Goal: Task Accomplishment & Management: Use online tool/utility

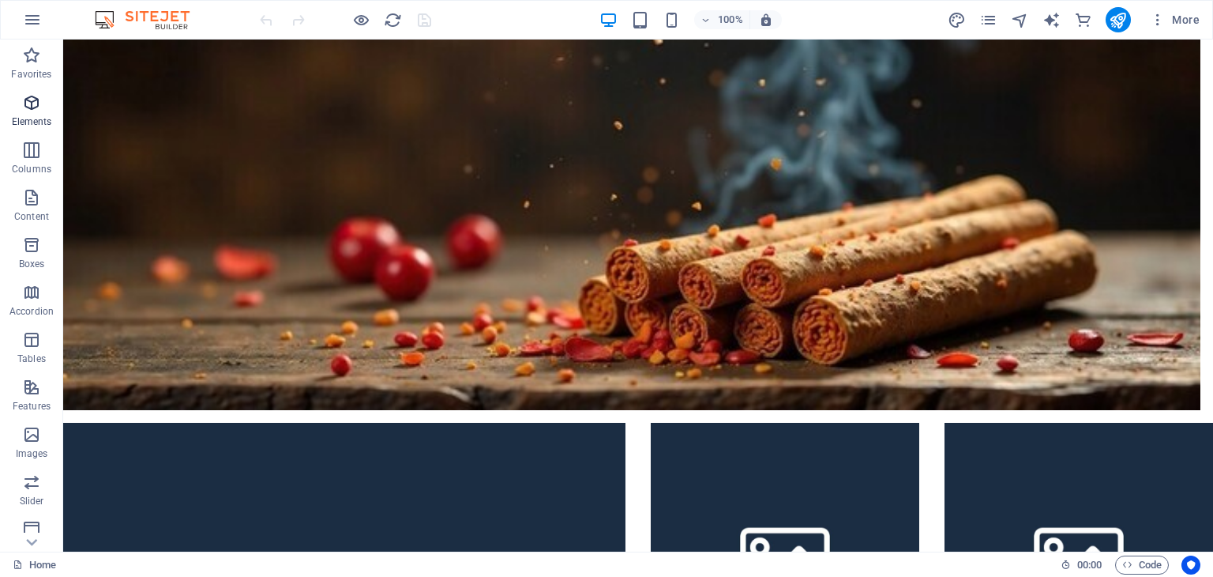
click at [38, 109] on icon "button" at bounding box center [31, 102] width 19 height 19
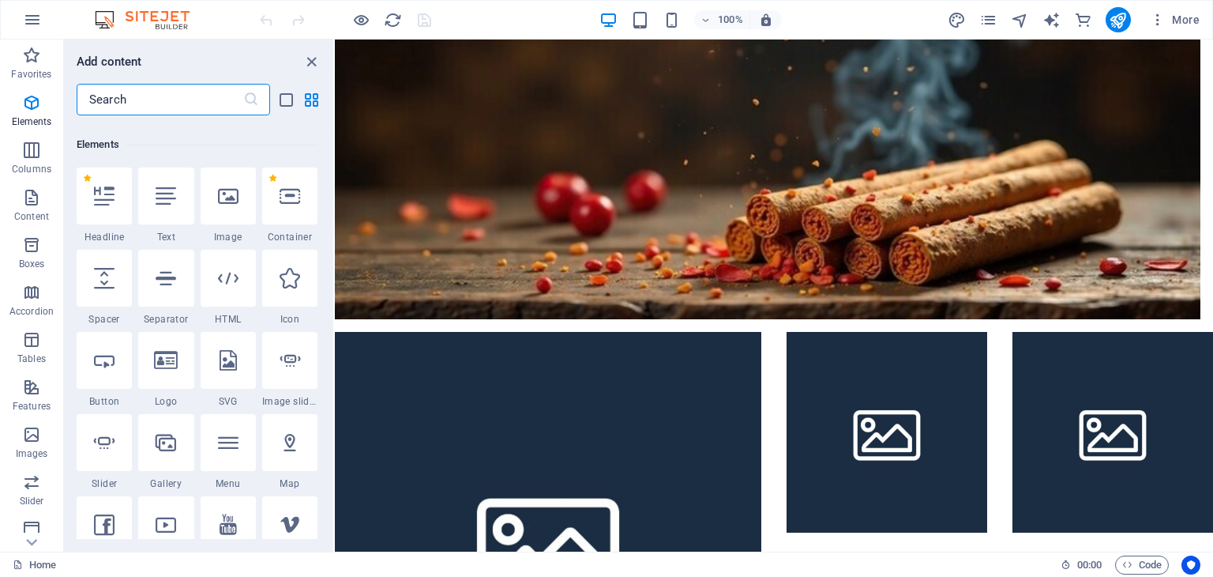
scroll to position [167, 0]
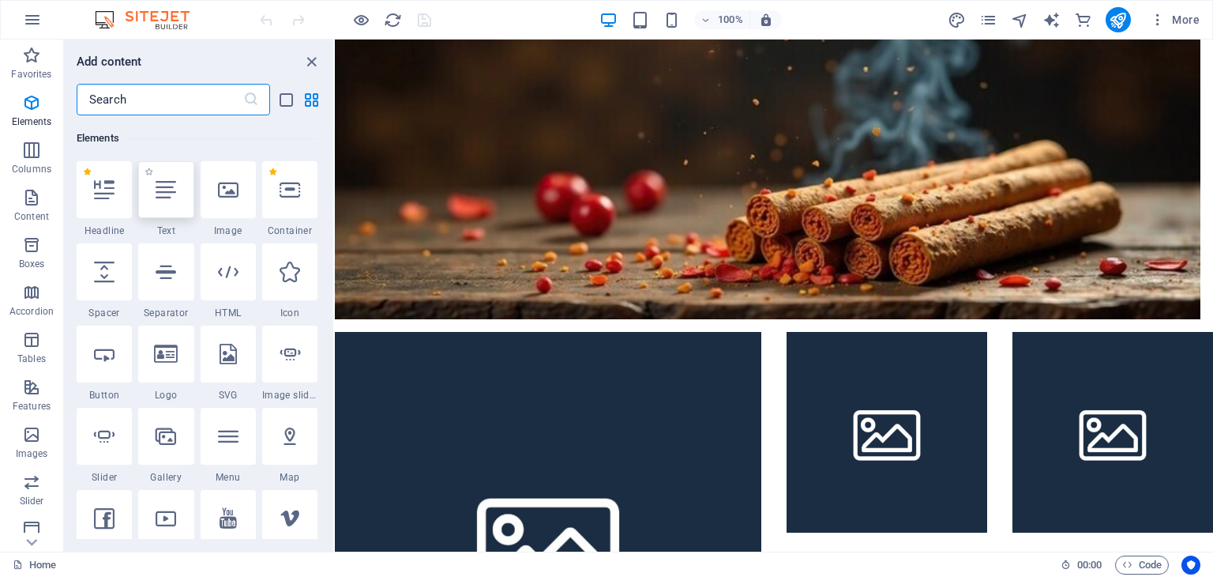
click at [166, 200] on div at bounding box center [165, 189] width 55 height 57
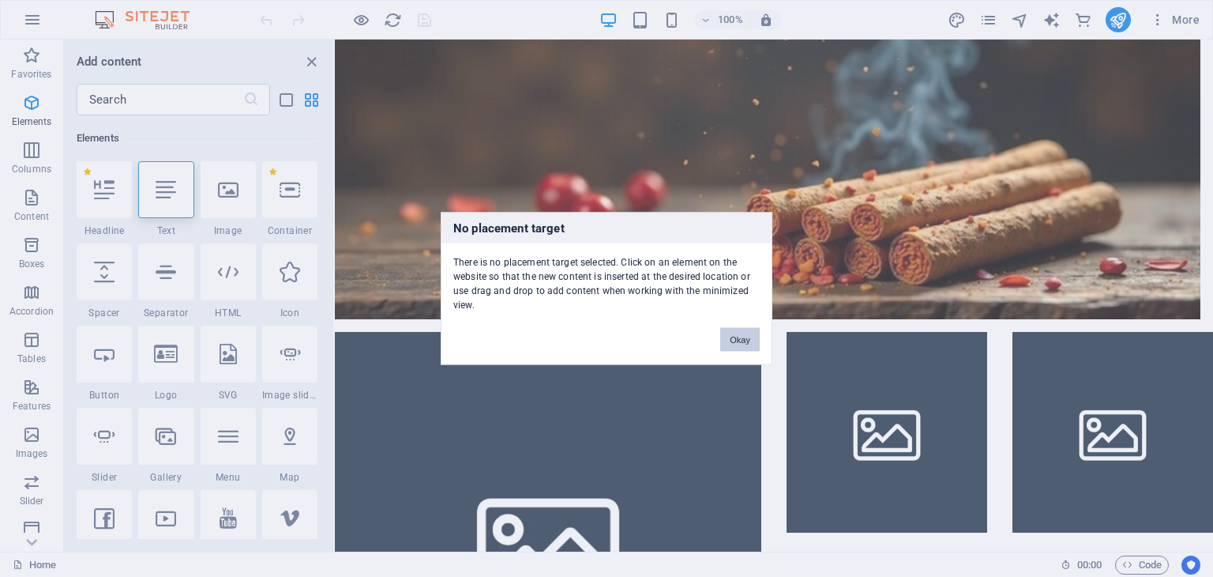
click at [737, 344] on button "Okay" at bounding box center [739, 340] width 39 height 24
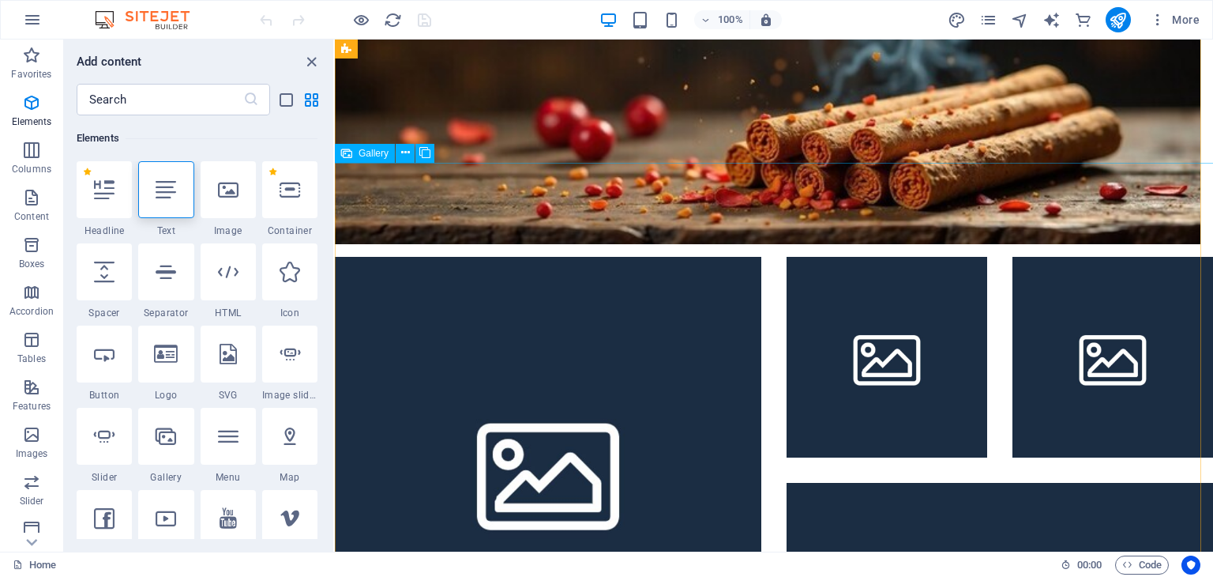
scroll to position [0, 0]
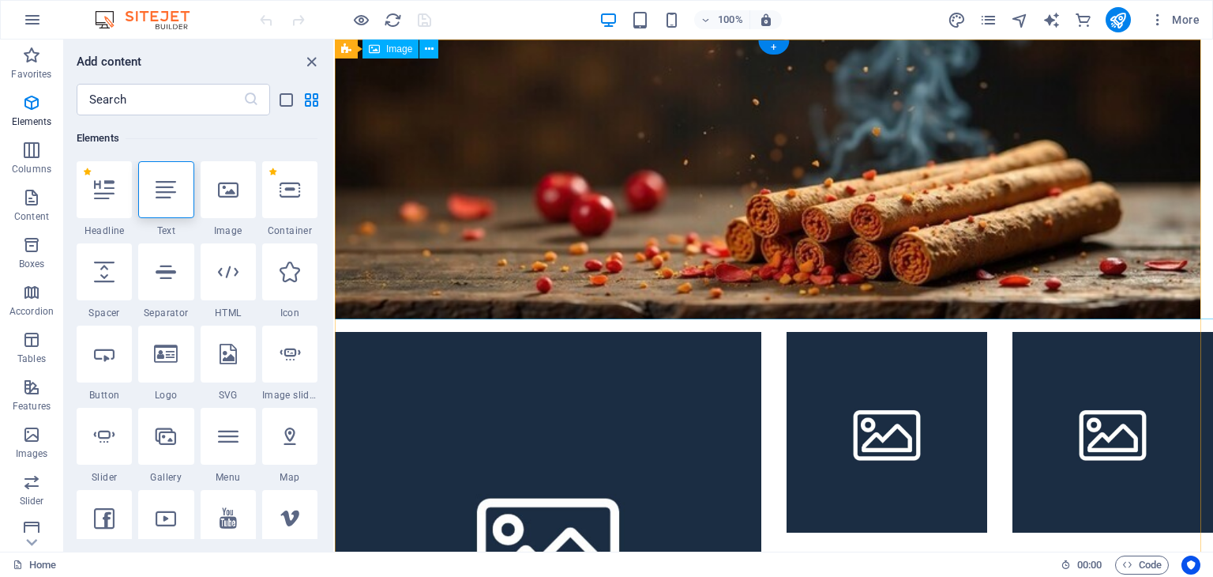
click at [481, 177] on figure at bounding box center [774, 173] width 904 height 292
click at [538, 163] on figure at bounding box center [774, 173] width 904 height 292
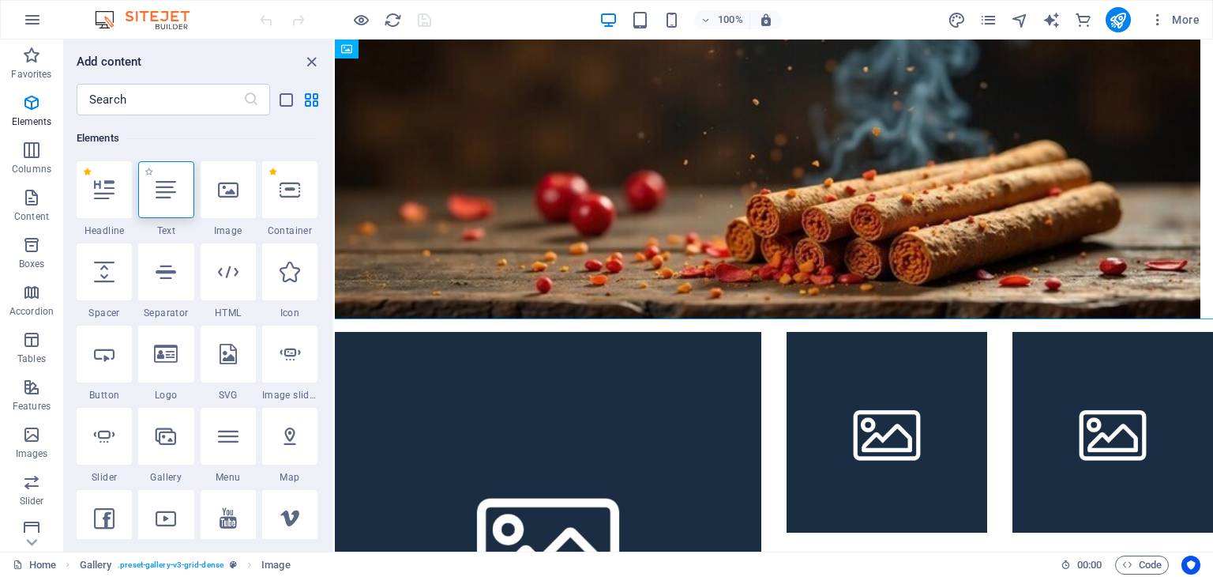
click at [174, 192] on icon at bounding box center [166, 189] width 21 height 21
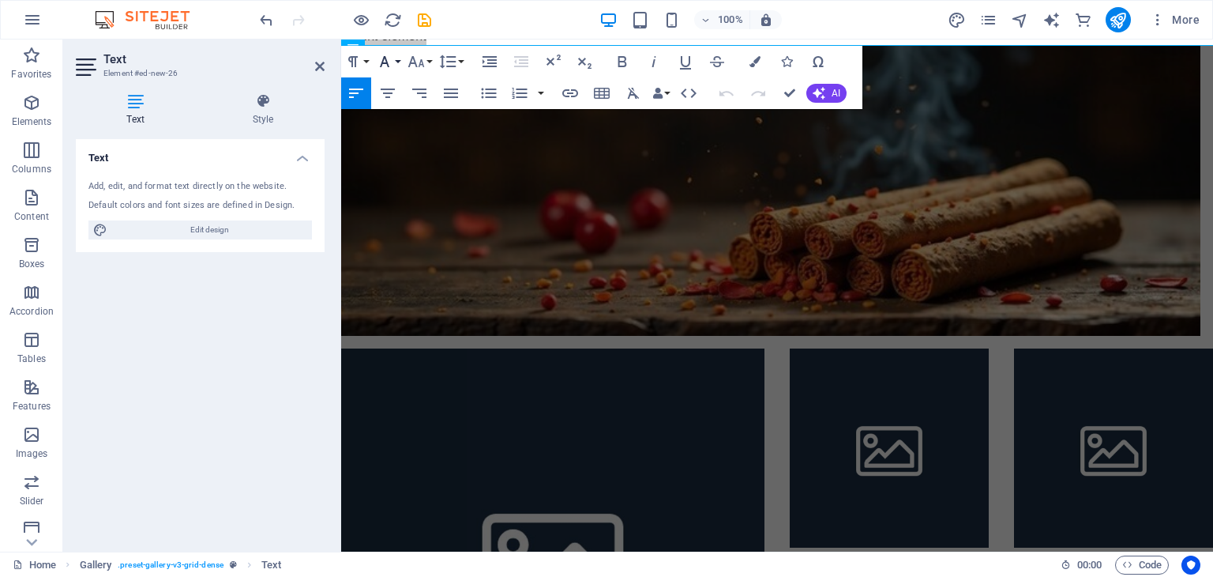
click at [394, 64] on button "Font Family" at bounding box center [388, 62] width 30 height 32
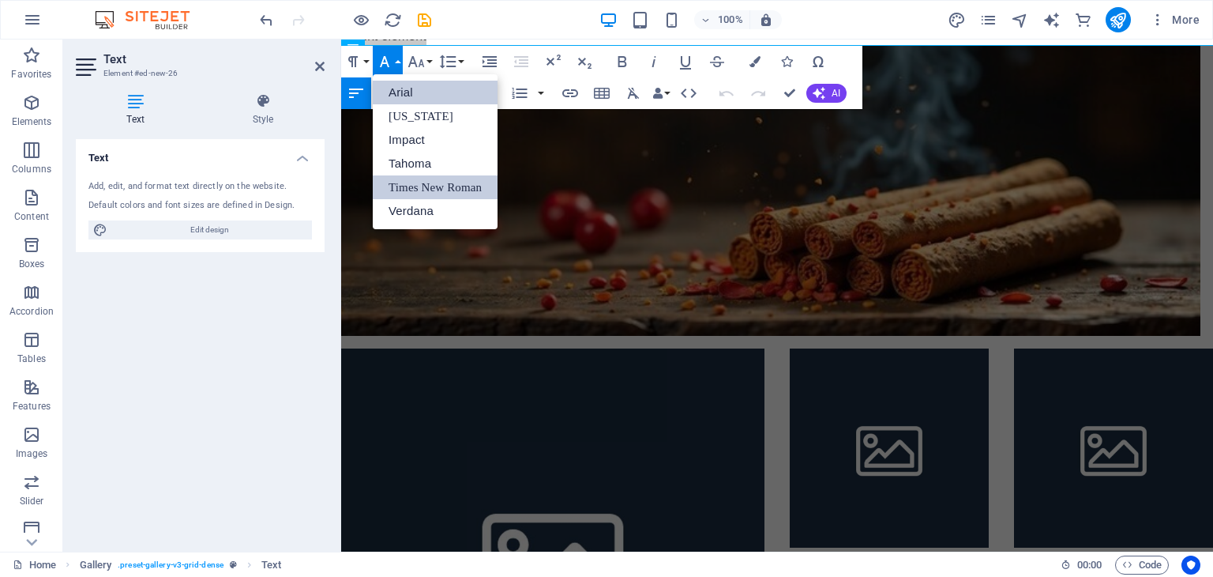
click at [406, 195] on ul "Arial [US_STATE] Impact Tahoma Times New [PERSON_NAME]" at bounding box center [435, 151] width 125 height 155
click at [405, 210] on link "Verdana" at bounding box center [435, 211] width 125 height 24
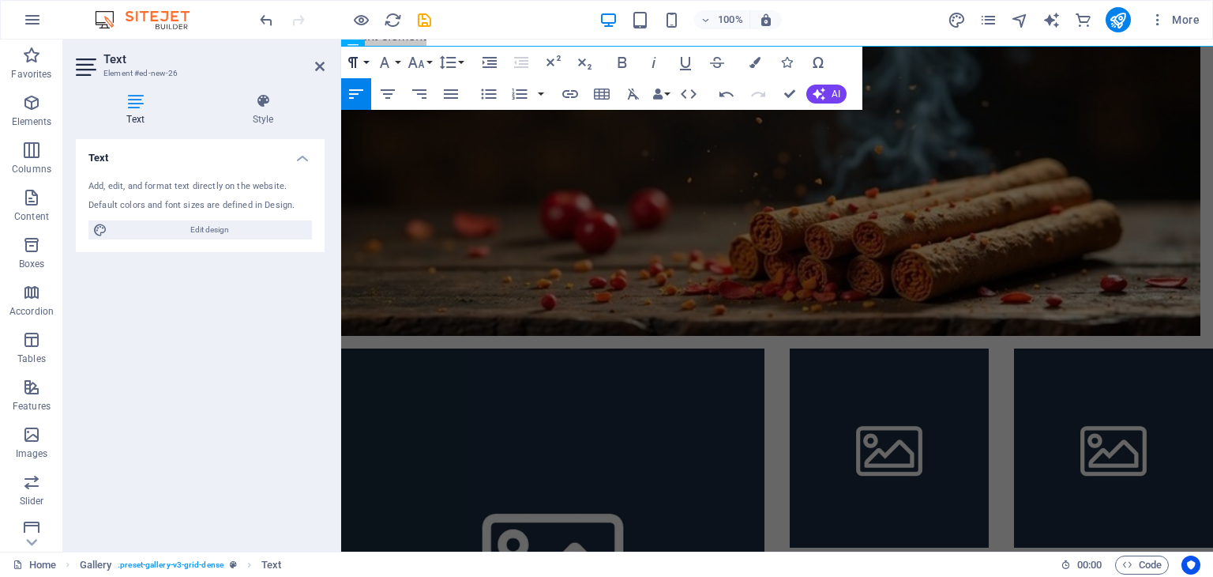
click at [367, 62] on button "Paragraph Format" at bounding box center [356, 63] width 30 height 32
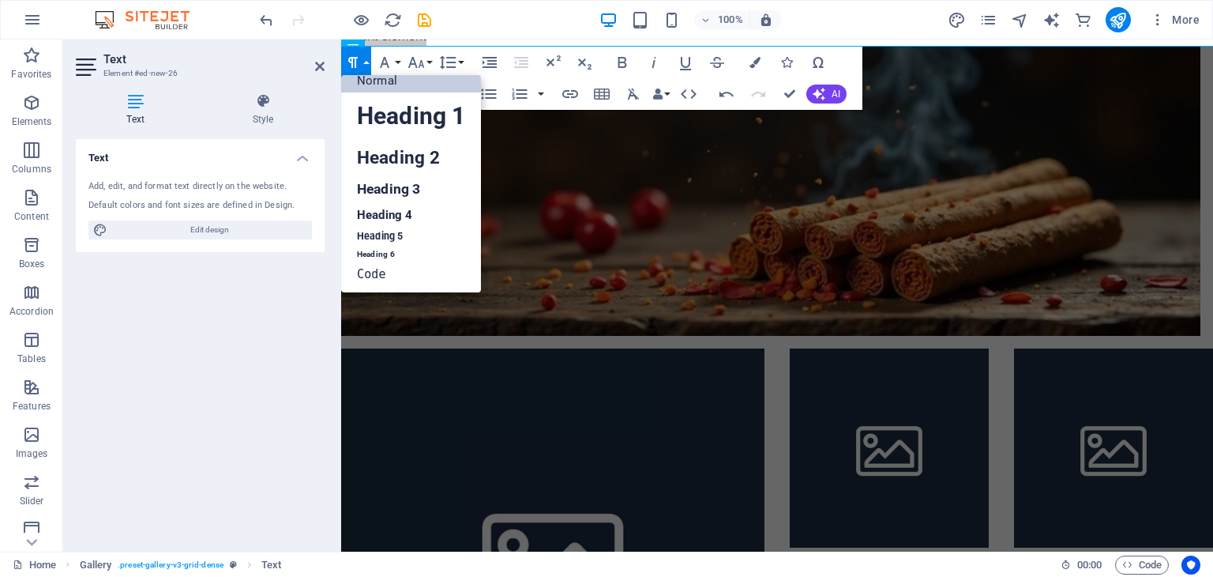
scroll to position [13, 0]
click at [378, 121] on link "Heading 1" at bounding box center [411, 115] width 140 height 47
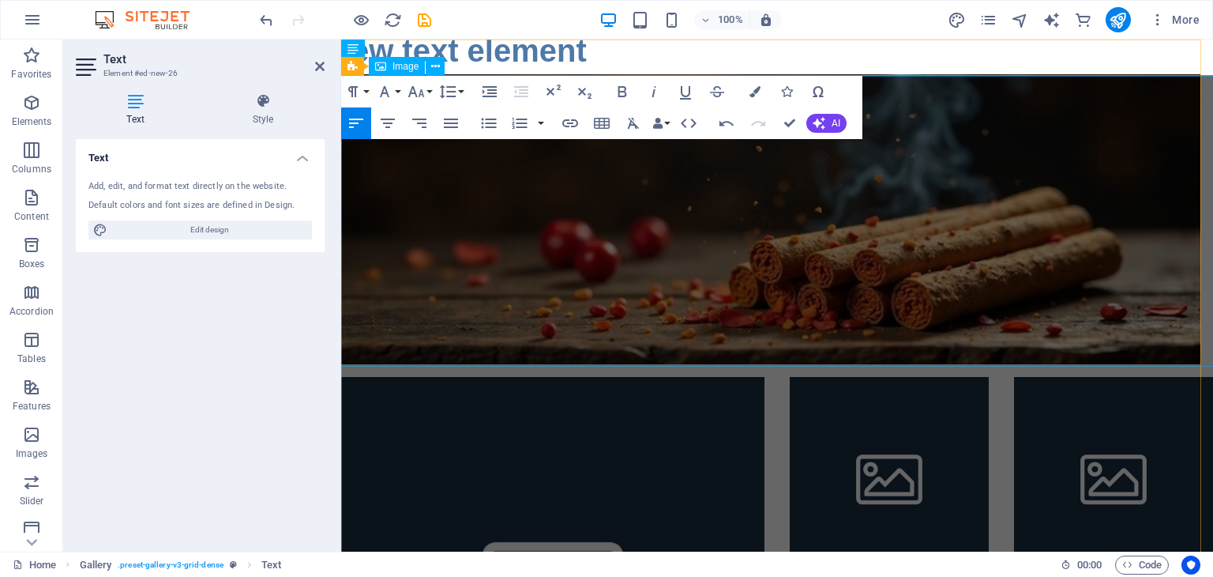
click at [592, 199] on figure at bounding box center [777, 219] width 897 height 290
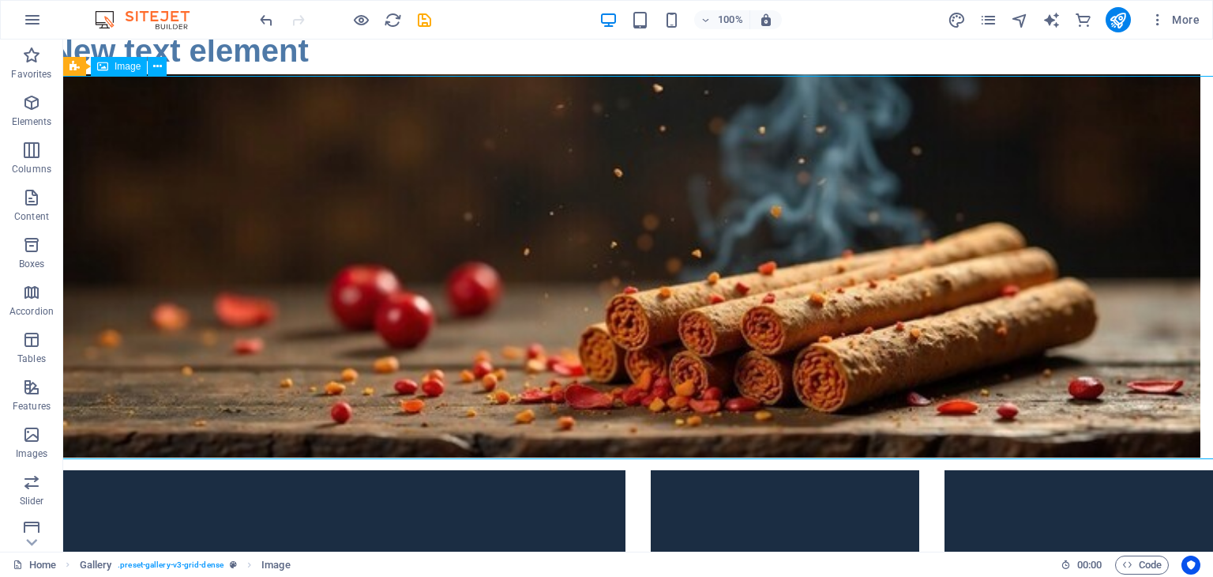
click at [407, 216] on figure at bounding box center [638, 265] width 1175 height 383
click at [154, 68] on icon at bounding box center [157, 66] width 9 height 17
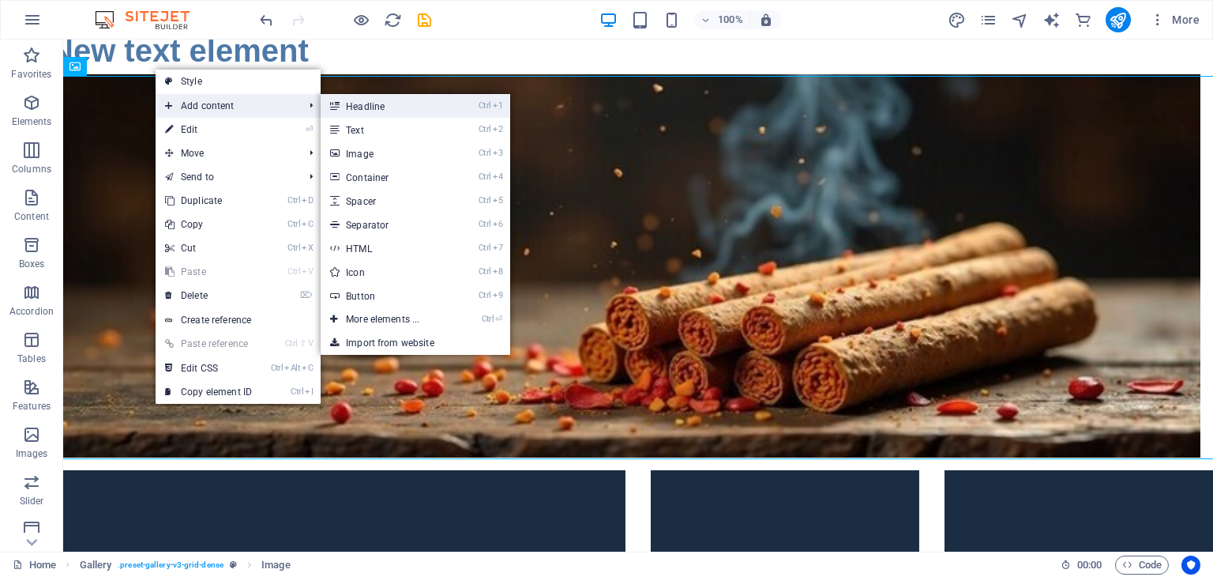
click at [397, 102] on link "Ctrl 1 Headline" at bounding box center [386, 106] width 130 height 24
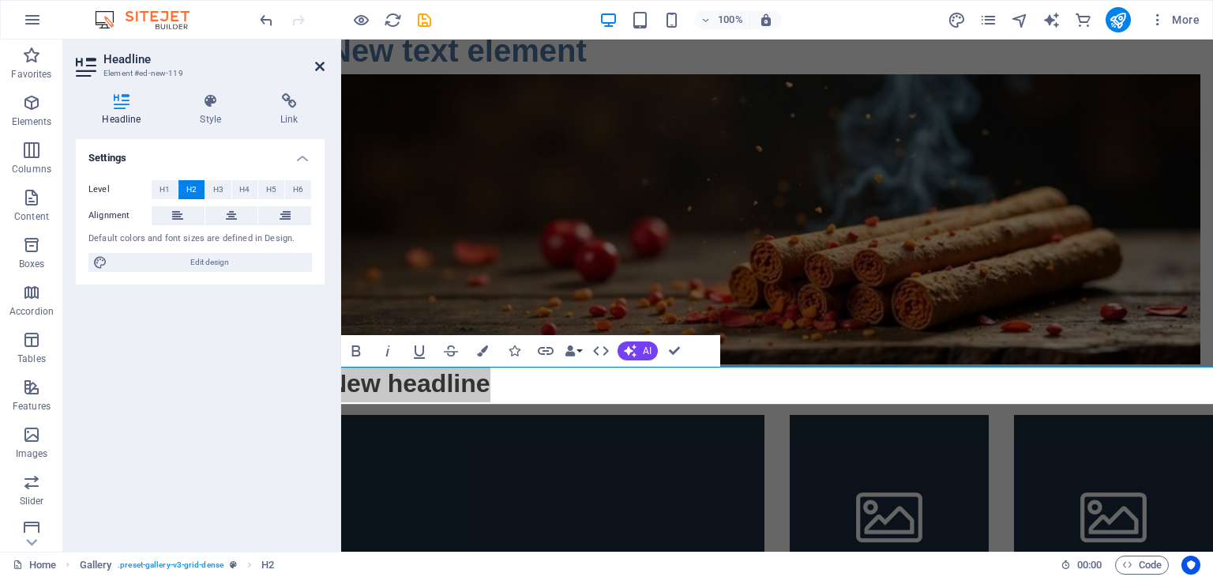
click at [317, 62] on icon at bounding box center [319, 66] width 9 height 13
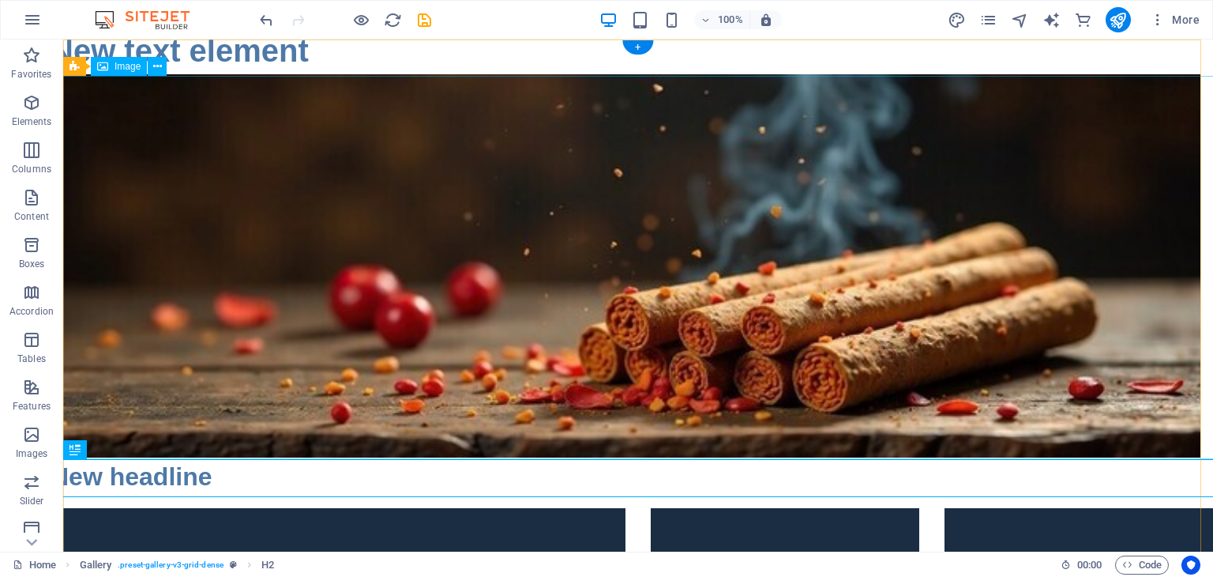
click at [445, 186] on figure at bounding box center [638, 265] width 1175 height 383
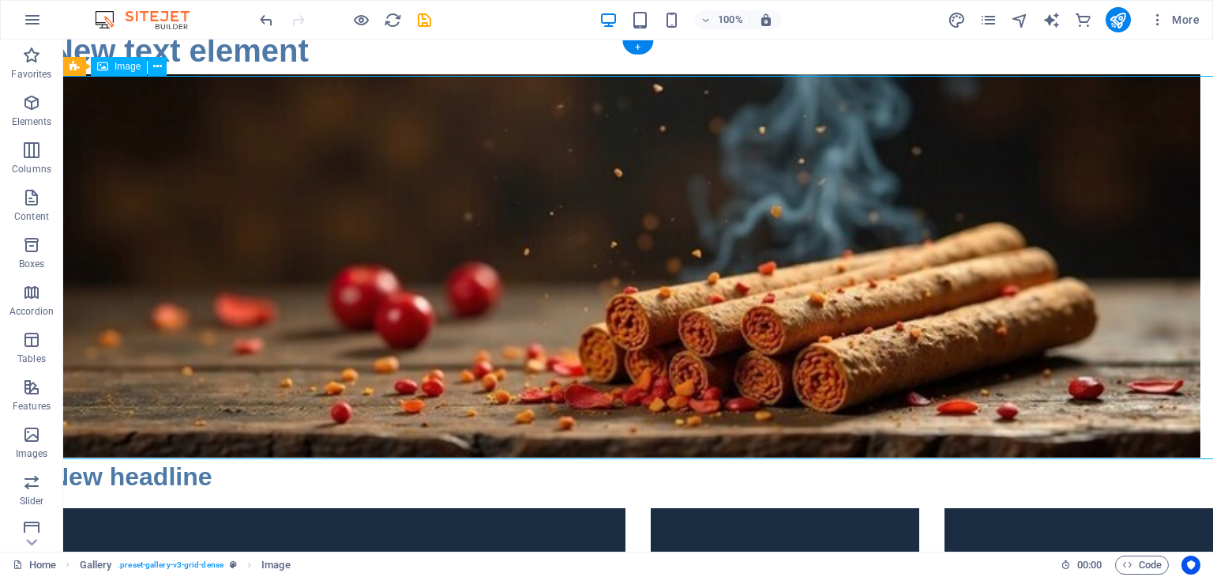
click at [238, 238] on figure at bounding box center [638, 265] width 1175 height 383
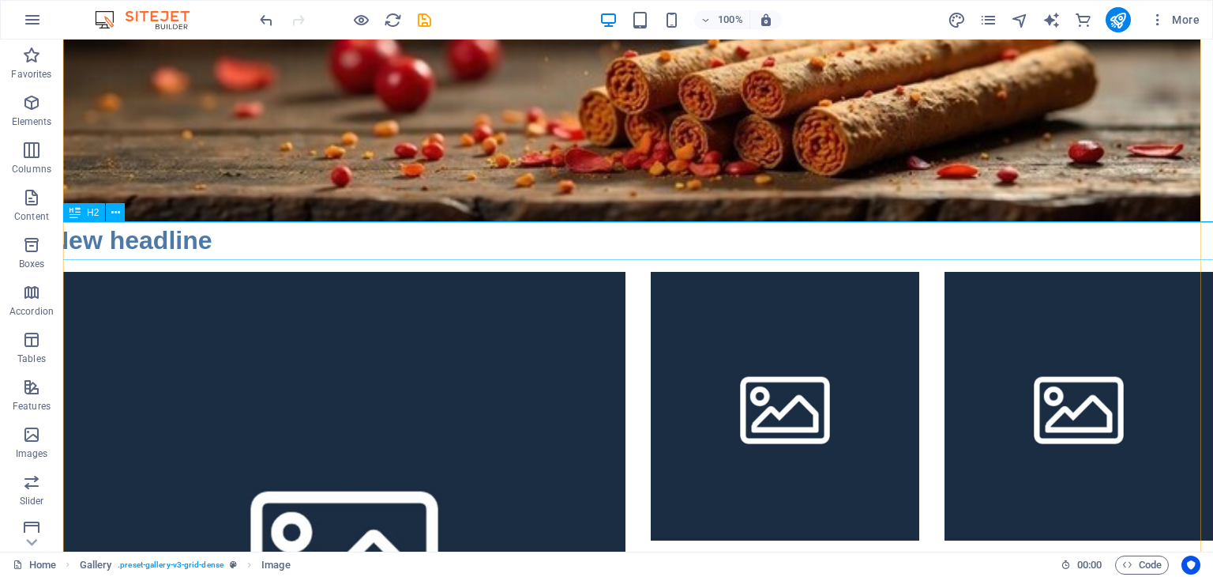
scroll to position [237, 0]
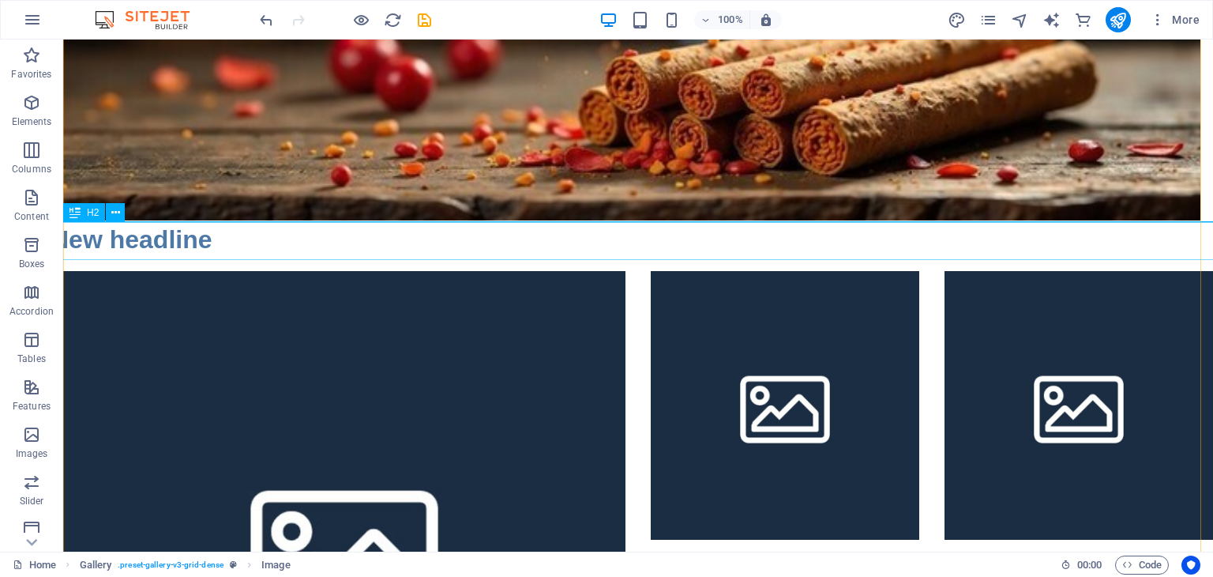
click at [183, 242] on div "New headline" at bounding box center [638, 239] width 1175 height 38
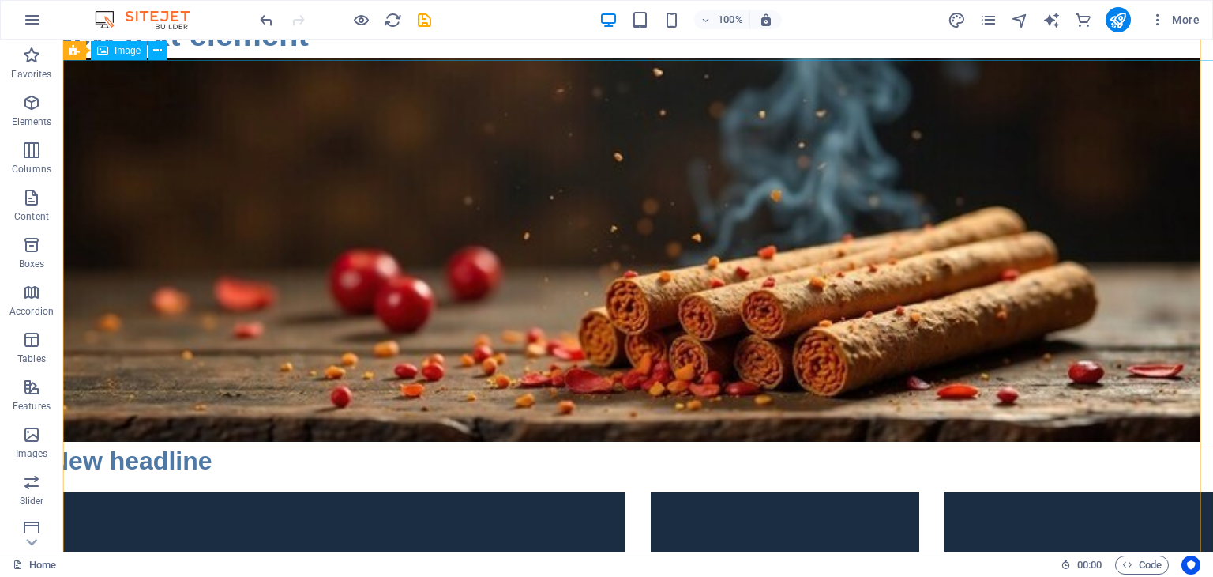
scroll to position [0, 0]
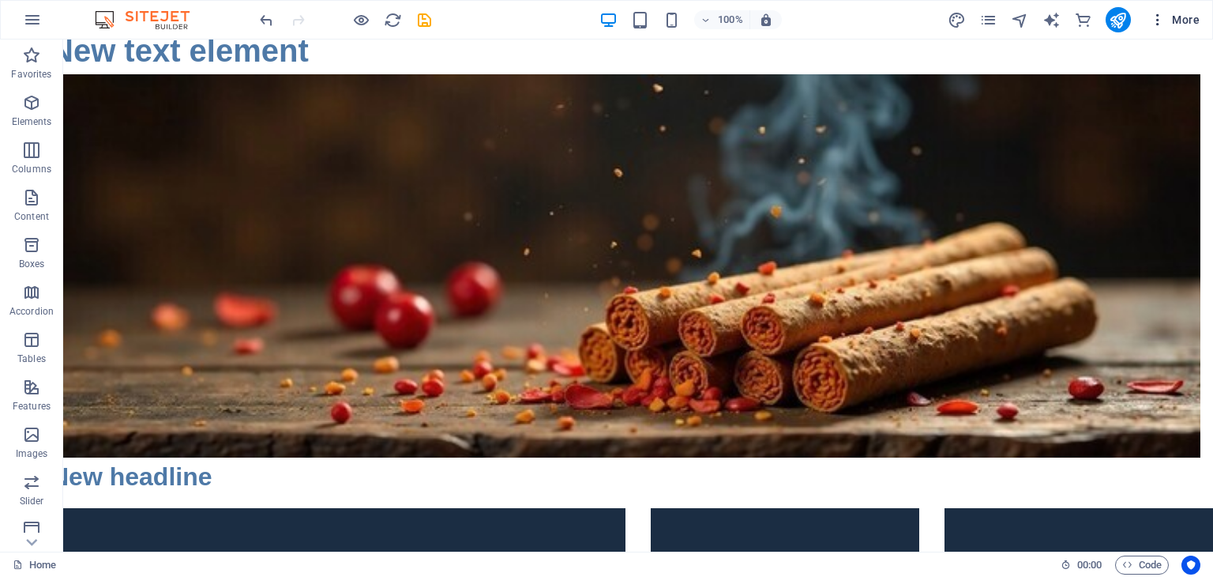
click at [1160, 18] on icon "button" at bounding box center [1158, 20] width 16 height 16
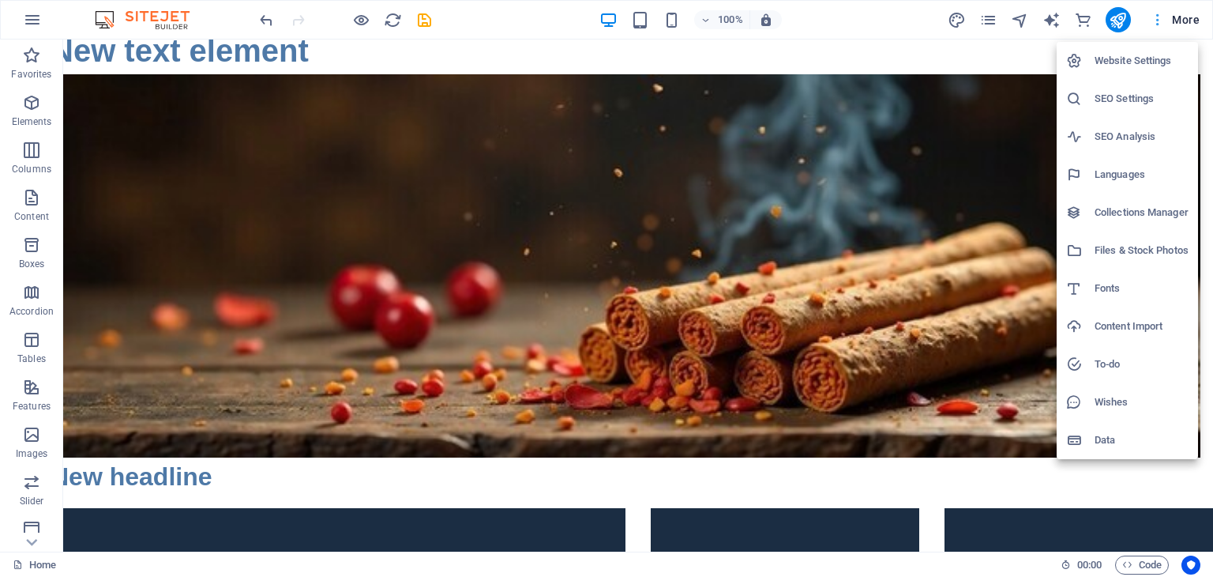
click at [1160, 18] on div at bounding box center [606, 288] width 1213 height 577
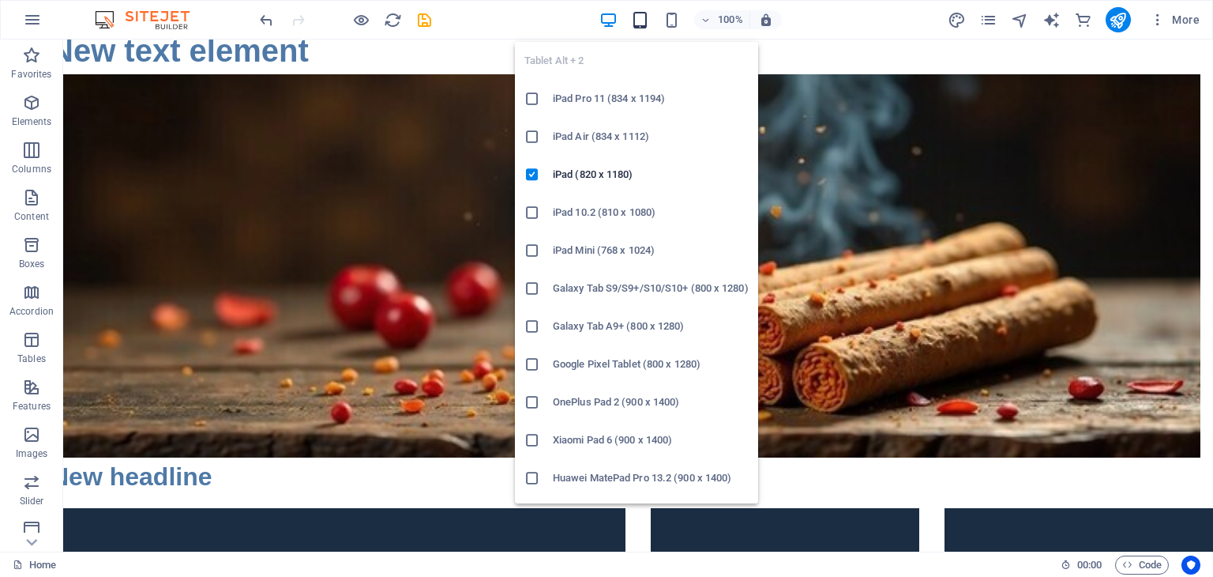
click at [641, 20] on icon "button" at bounding box center [640, 20] width 18 height 18
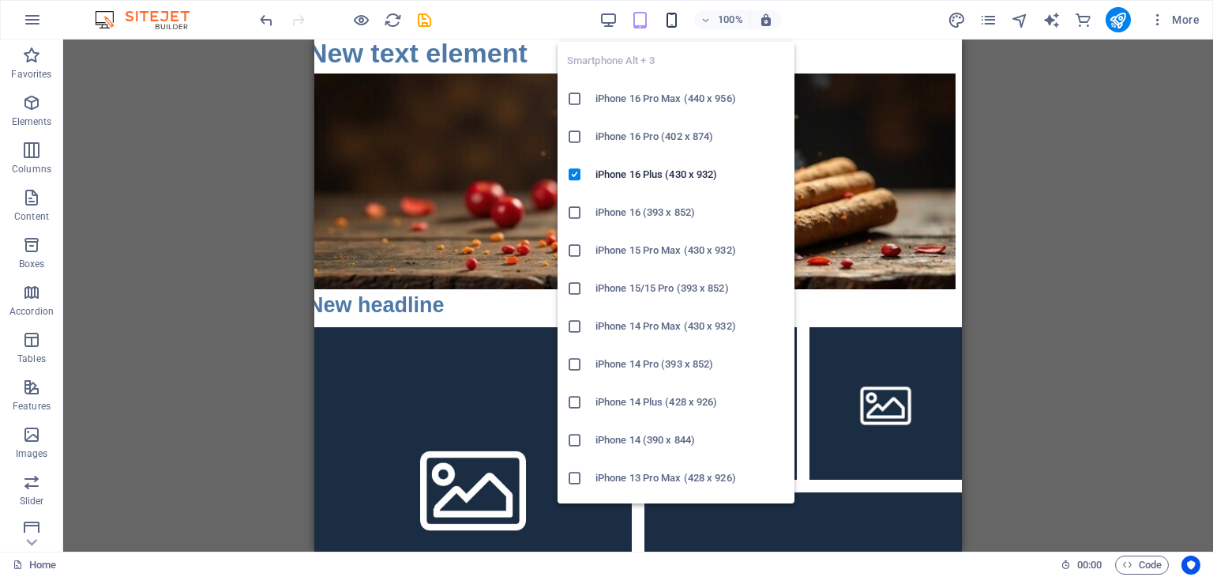
click at [675, 21] on icon "button" at bounding box center [672, 20] width 18 height 18
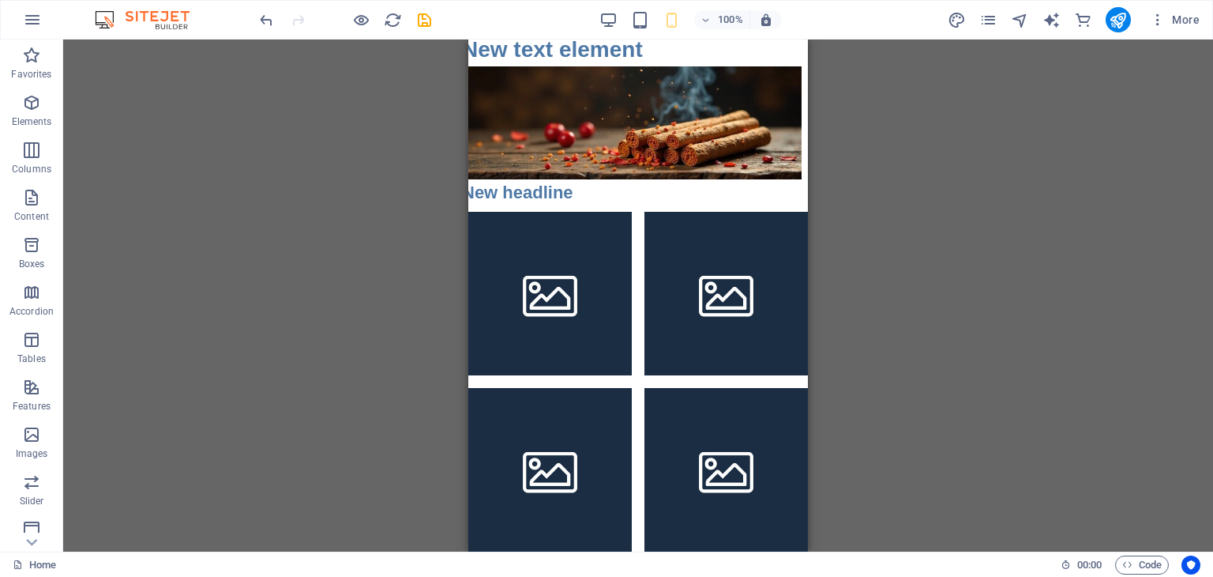
click at [921, 253] on div "Gallery Image Gallery Gallery Gallery Gallery Text H2" at bounding box center [638, 295] width 1150 height 512
click at [28, 20] on icon "button" at bounding box center [32, 19] width 19 height 19
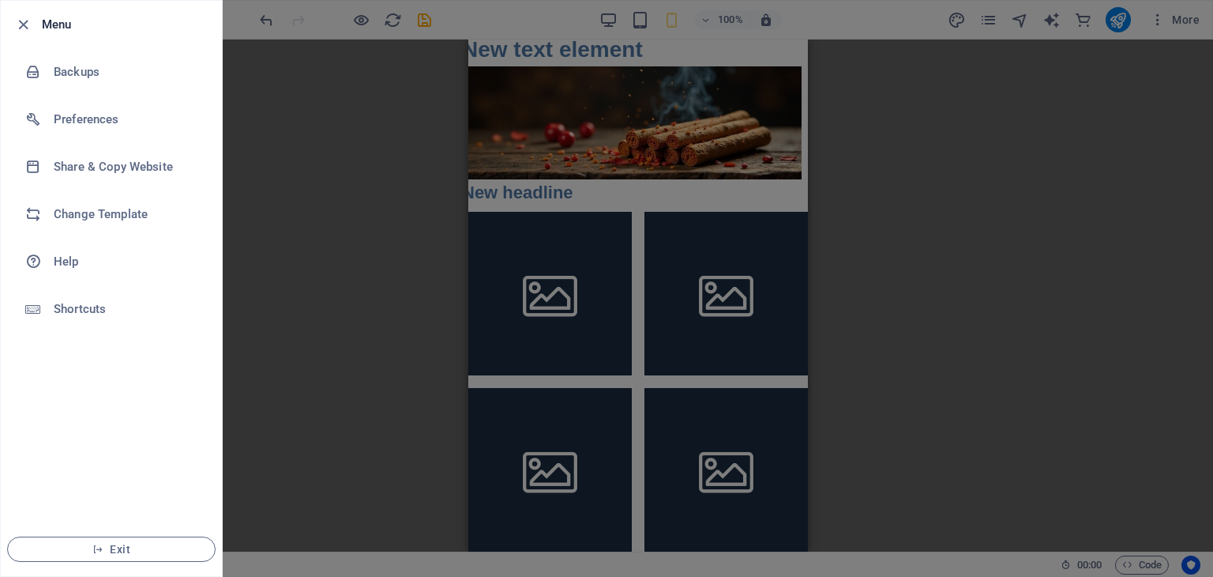
click at [28, 20] on icon "button" at bounding box center [23, 25] width 18 height 18
